Goal: Find specific page/section: Find specific page/section

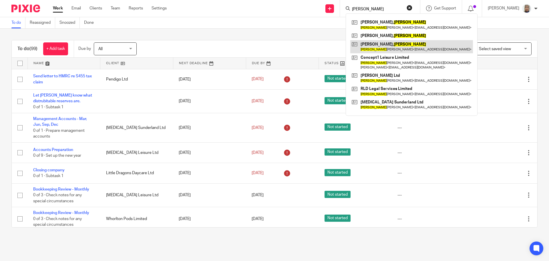
type input "ryan"
click at [382, 45] on link at bounding box center [411, 46] width 123 height 13
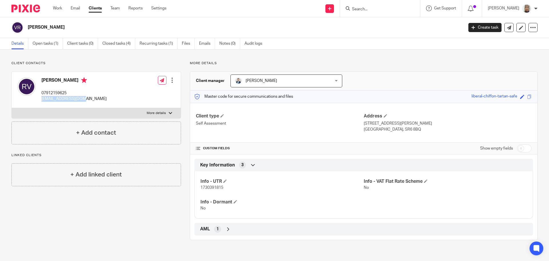
drag, startPoint x: 82, startPoint y: 100, endPoint x: 41, endPoint y: 101, distance: 41.5
click at [41, 101] on div "[PERSON_NAME] 07912159625 [EMAIL_ADDRESS][DOMAIN_NAME] Edit contact Create clie…" at bounding box center [96, 90] width 169 height 36
copy p "[EMAIL_ADDRESS][DOMAIN_NAME]"
click at [370, 9] on input "Search" at bounding box center [377, 9] width 51 height 5
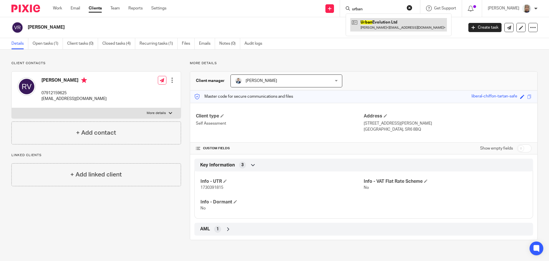
type input "urban"
click at [381, 25] on link at bounding box center [398, 24] width 97 height 13
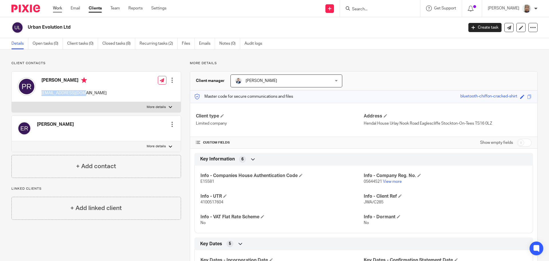
click at [59, 10] on link "Work" at bounding box center [57, 8] width 9 height 6
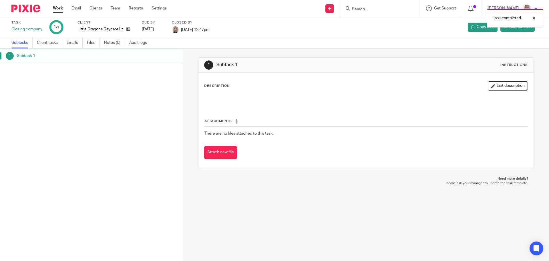
click at [60, 9] on link "Work" at bounding box center [58, 8] width 10 height 6
